Goal: Information Seeking & Learning: Learn about a topic

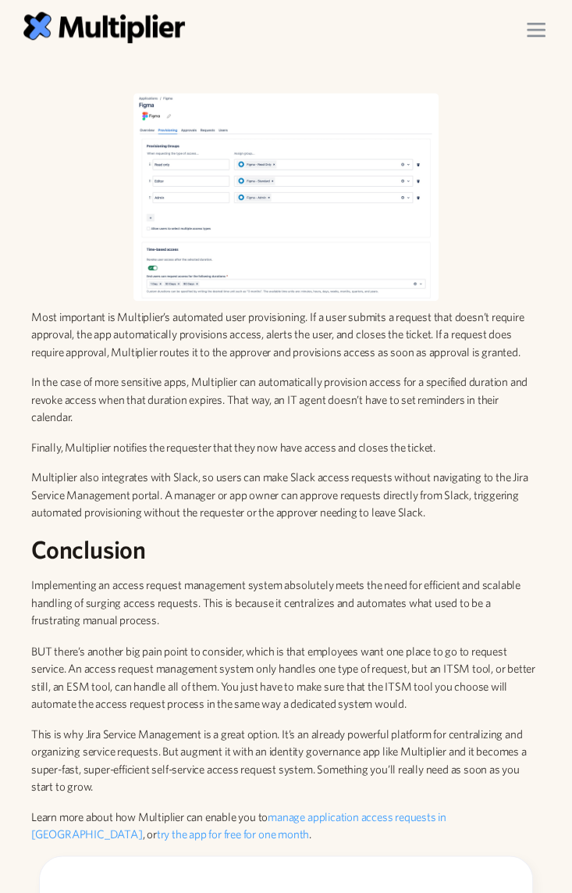
scroll to position [3730, 0]
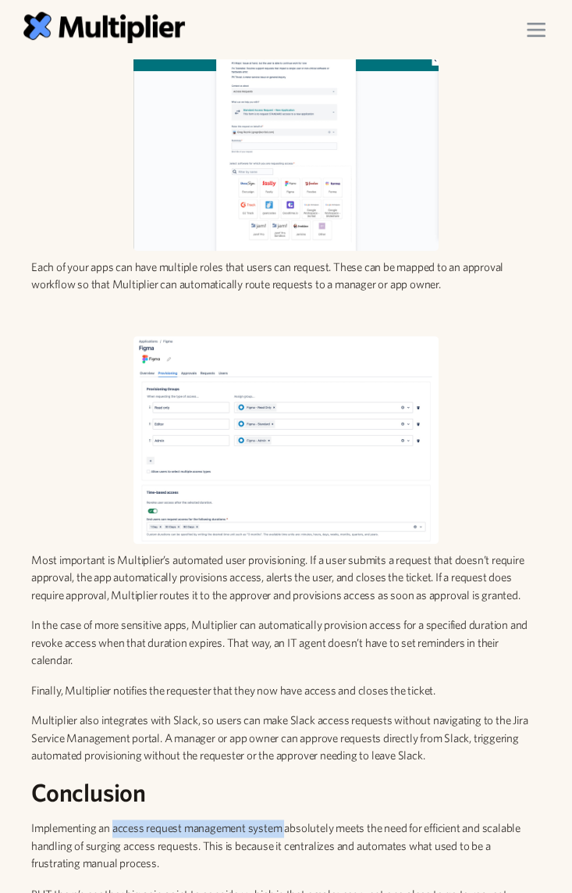
drag, startPoint x: 287, startPoint y: 631, endPoint x: 114, endPoint y: 629, distance: 172.6
click at [114, 819] on p "Implementing an access request management system absolutely meets the need for …" at bounding box center [286, 845] width 510 height 53
drag, startPoint x: 114, startPoint y: 629, endPoint x: 248, endPoint y: 630, distance: 133.5
click at [248, 819] on p "Implementing an access request management system absolutely meets the need for …" at bounding box center [286, 845] width 510 height 53
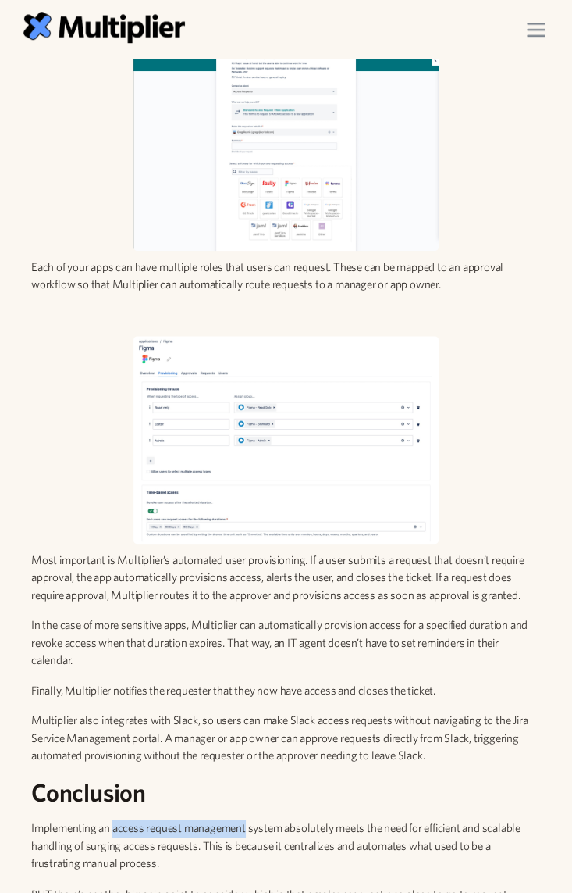
copy p "access request management"
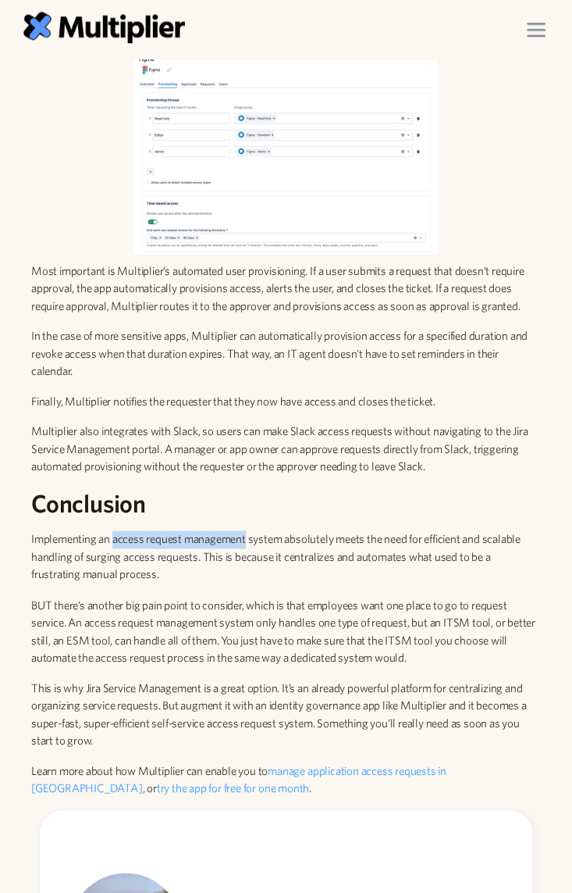
scroll to position [4009, 0]
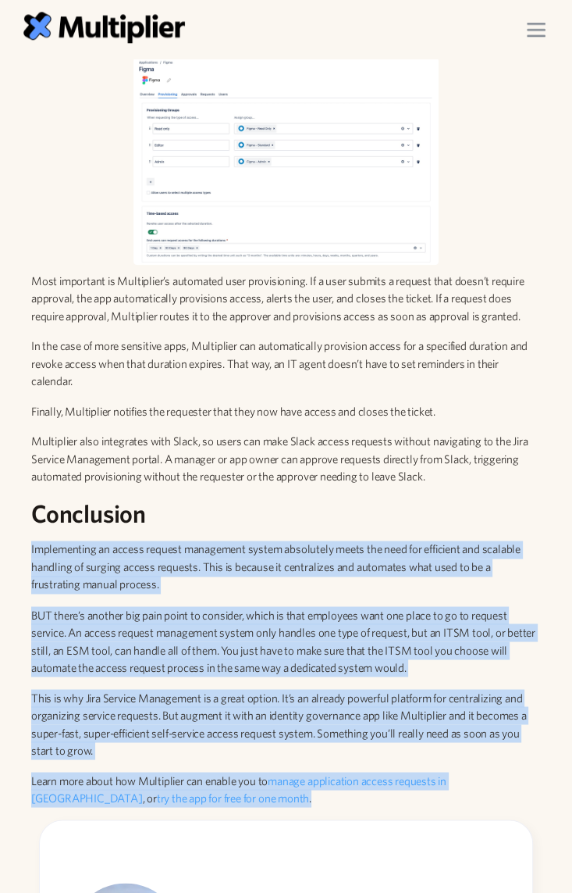
drag, startPoint x: 198, startPoint y: 597, endPoint x: 26, endPoint y: 347, distance: 303.7
copy div "Loremipsumdo si ametco adipisc elitseddoe tempor incididunt utlab etd magn ali …"
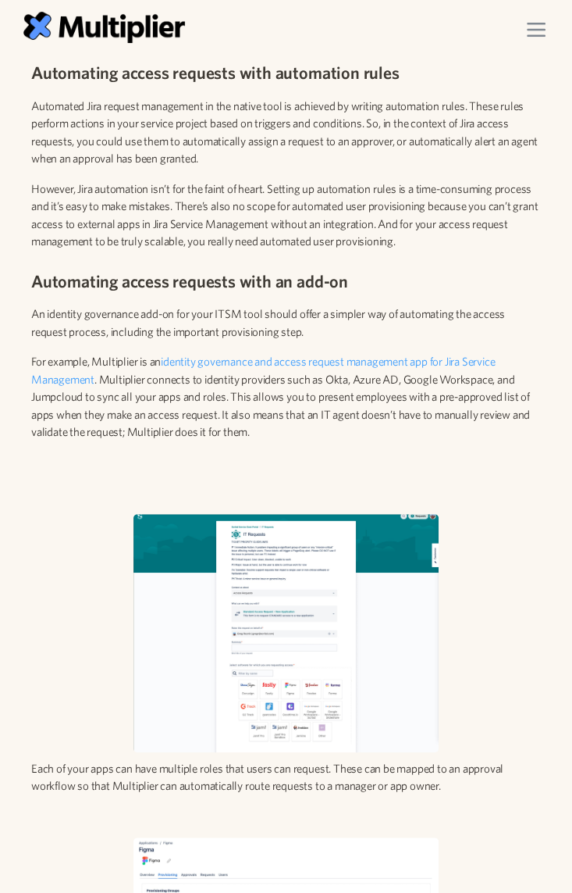
scroll to position [3228, 0]
